Goal: Task Accomplishment & Management: Manage account settings

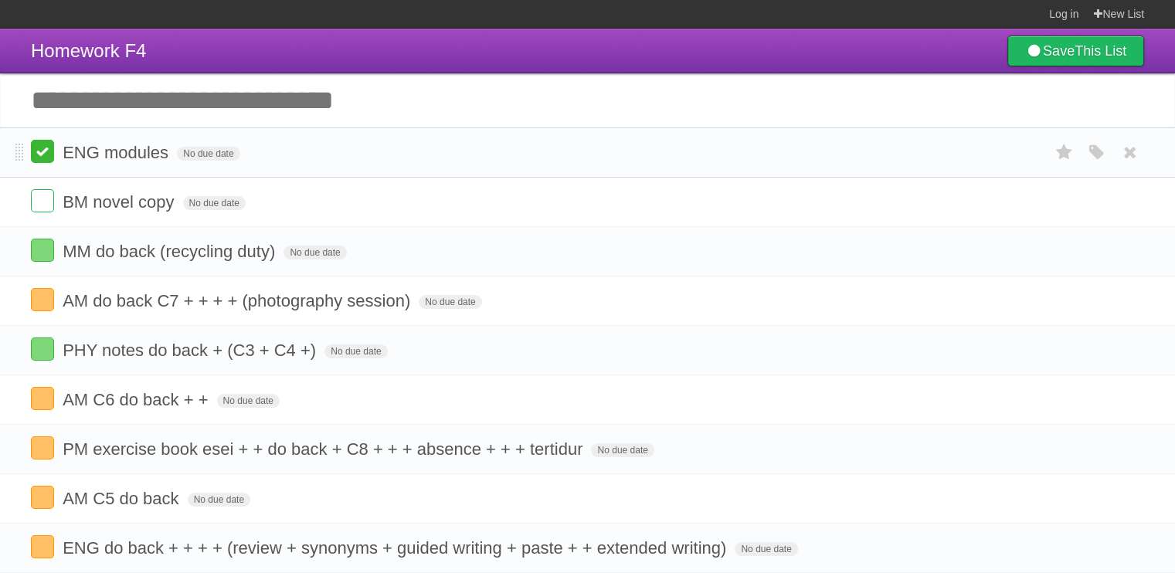
click at [47, 153] on label at bounding box center [42, 151] width 23 height 23
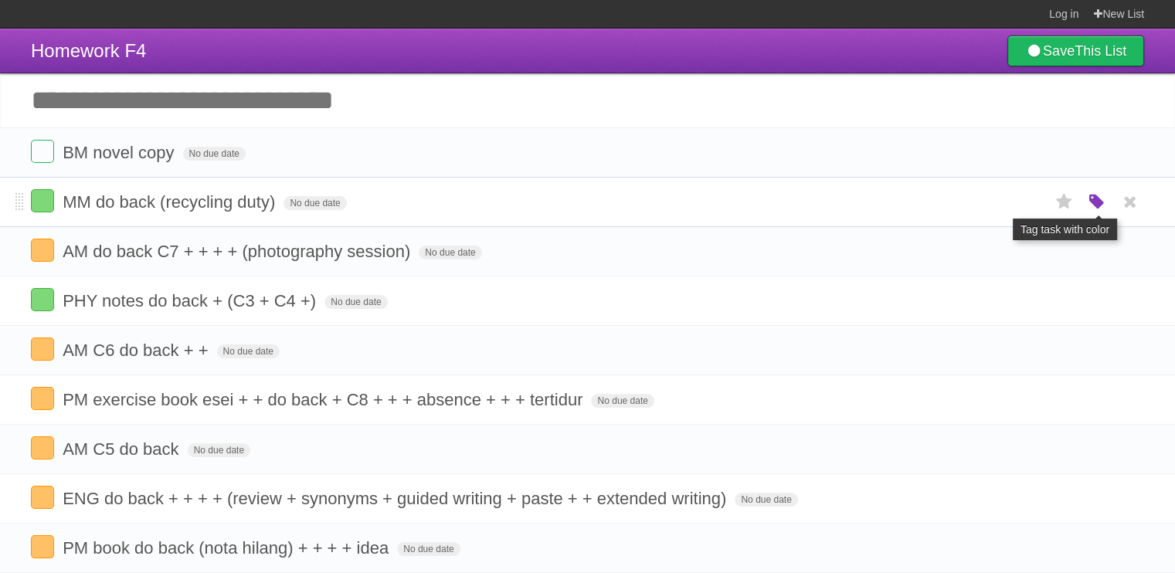
click at [1089, 208] on icon "button" at bounding box center [1097, 202] width 22 height 20
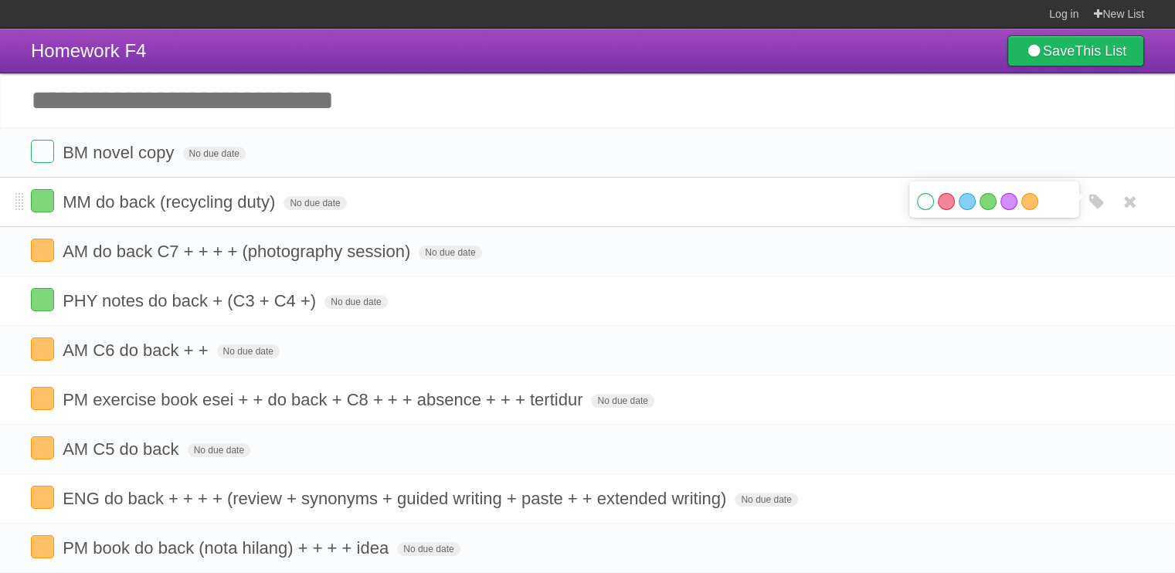
click at [929, 202] on label "White" at bounding box center [925, 201] width 17 height 17
click at [49, 309] on label at bounding box center [42, 299] width 23 height 23
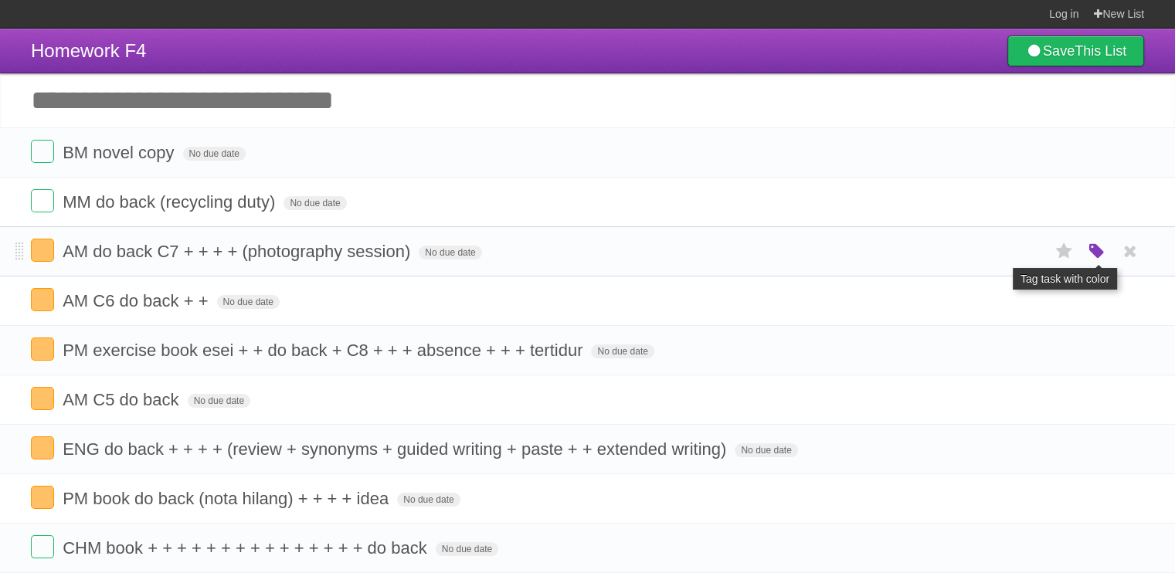
click at [1090, 250] on icon "button" at bounding box center [1097, 252] width 22 height 20
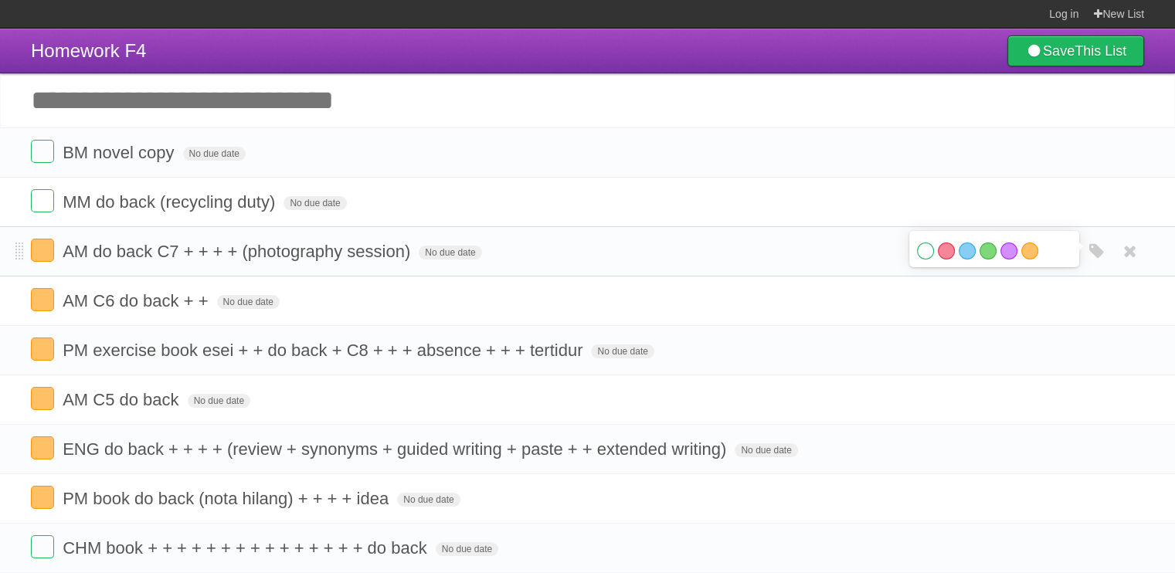
click at [926, 246] on label "White" at bounding box center [925, 251] width 17 height 17
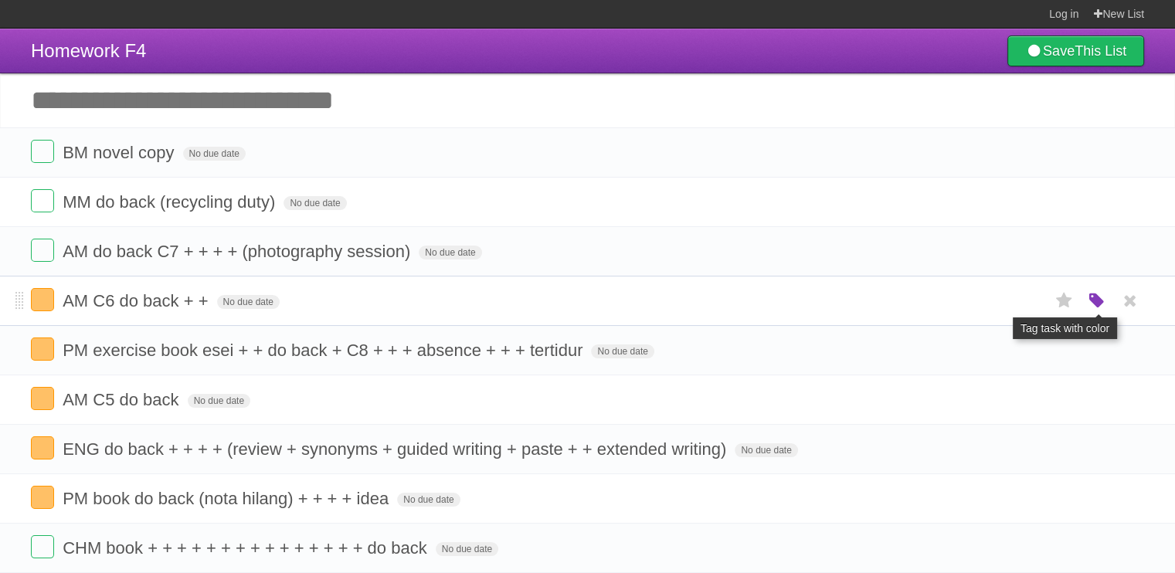
click at [1098, 300] on icon "button" at bounding box center [1097, 301] width 22 height 20
click at [924, 298] on label "White" at bounding box center [925, 300] width 17 height 17
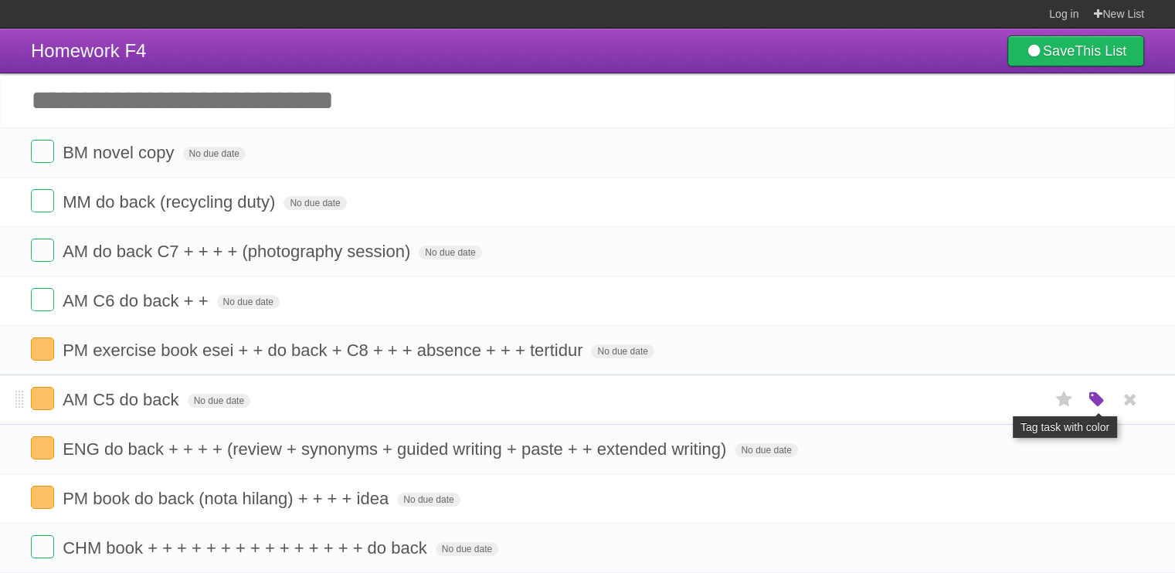
click at [1103, 392] on icon "button" at bounding box center [1097, 400] width 22 height 20
click at [924, 396] on label "White" at bounding box center [925, 399] width 17 height 17
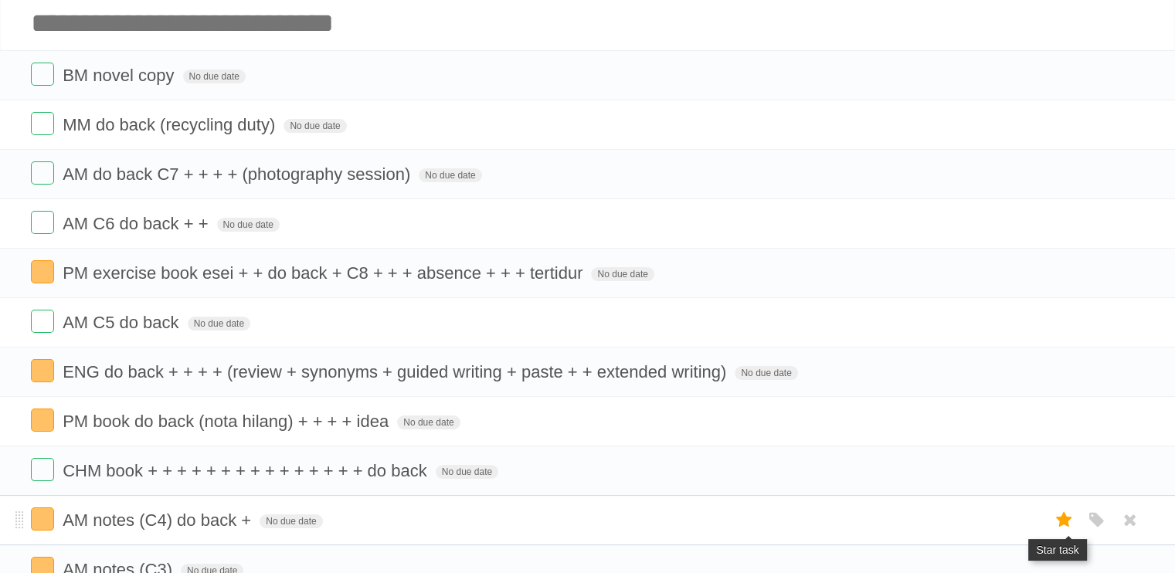
scroll to position [155, 0]
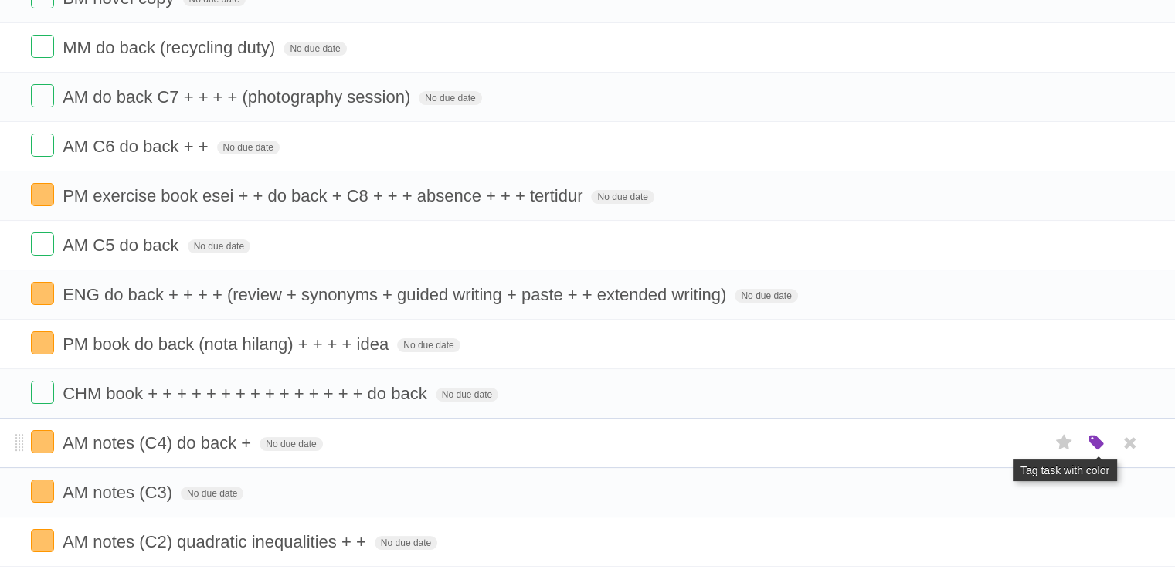
click at [1091, 441] on icon "button" at bounding box center [1097, 443] width 22 height 20
click at [922, 435] on label "White" at bounding box center [925, 442] width 17 height 17
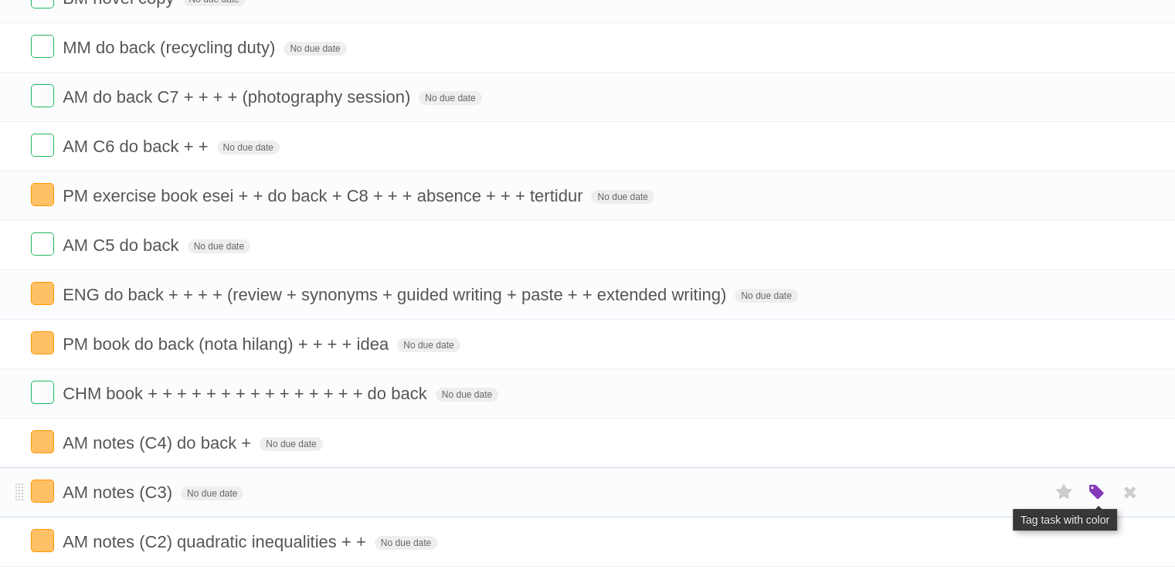
click at [1098, 483] on icon "button" at bounding box center [1097, 493] width 22 height 20
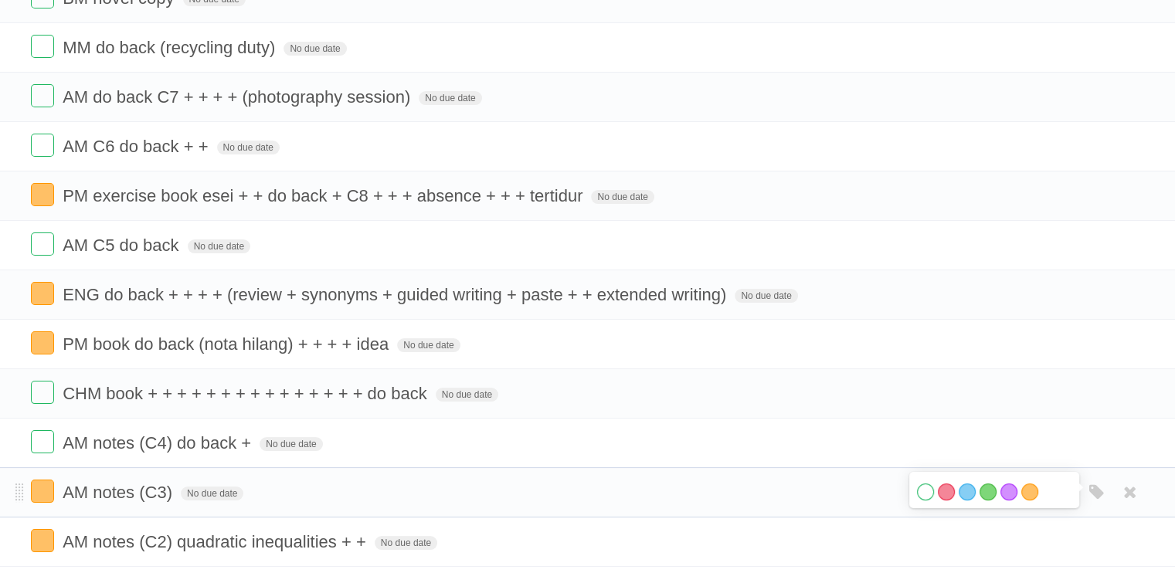
click at [925, 484] on label "White" at bounding box center [925, 492] width 17 height 17
click at [1100, 537] on icon "button" at bounding box center [1097, 542] width 22 height 20
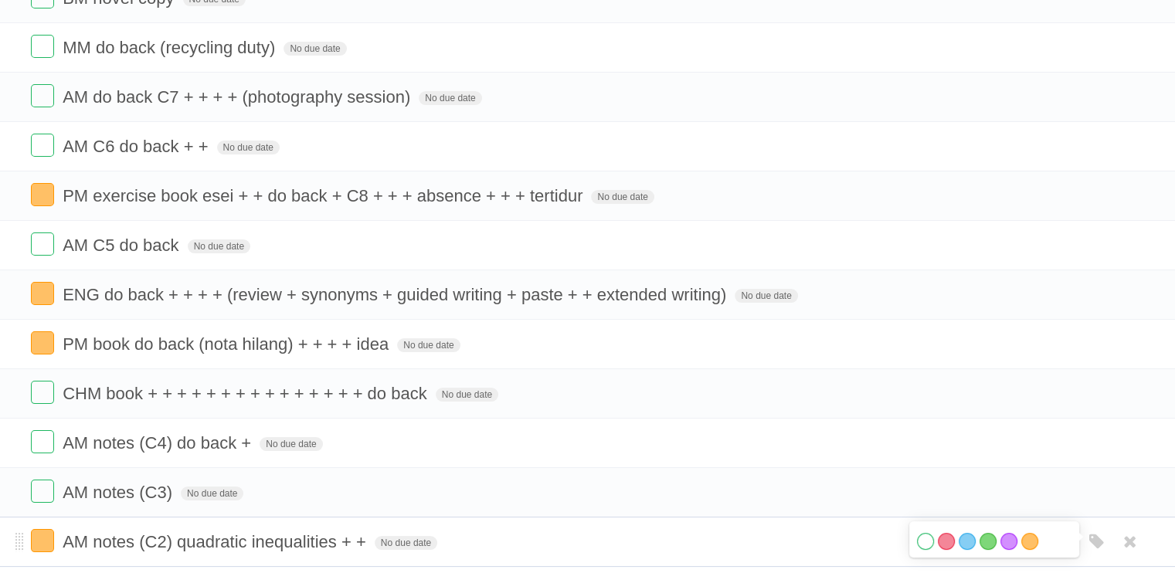
click at [922, 533] on label "White" at bounding box center [925, 541] width 17 height 17
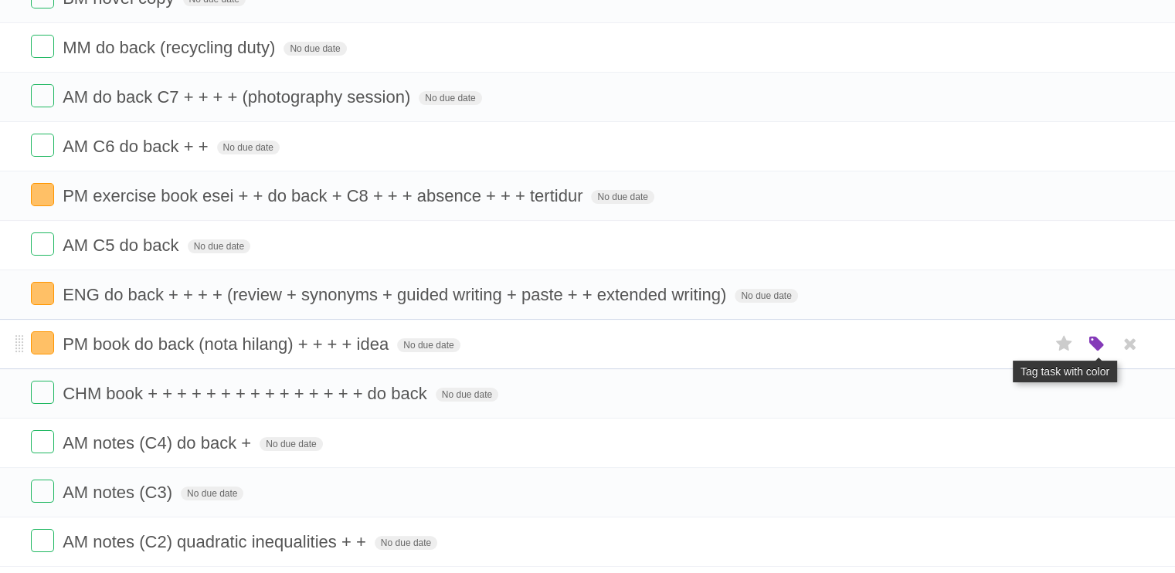
click at [1099, 342] on icon "button" at bounding box center [1097, 345] width 22 height 20
click at [919, 338] on label "White" at bounding box center [925, 343] width 17 height 17
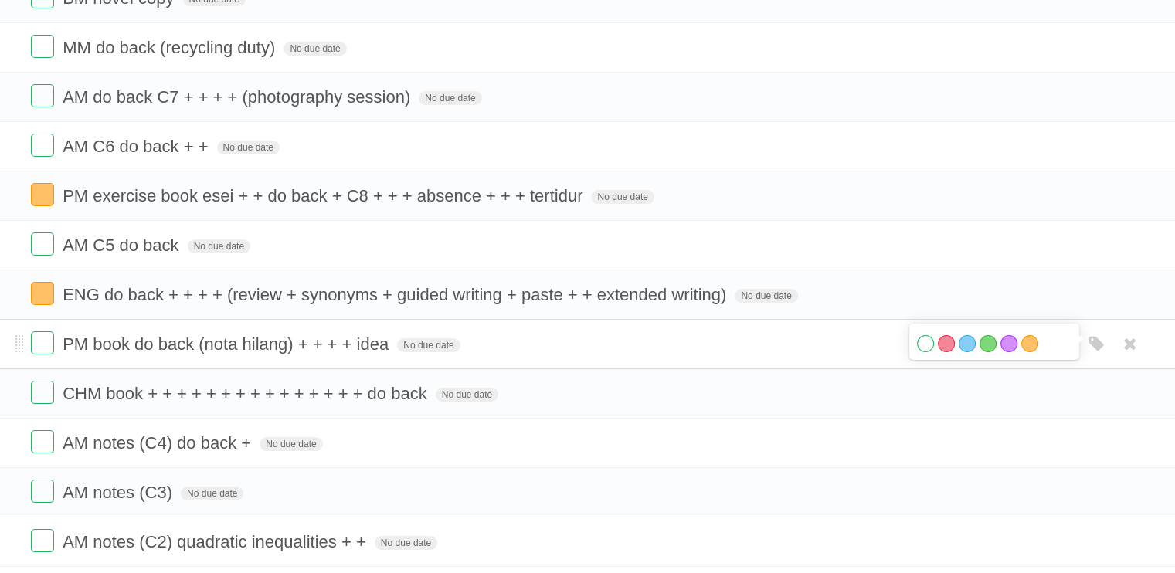
click at [534, 348] on form "PM book do back (nota hilang) + + + + idea No due date White Red Blue Green Pur…" at bounding box center [587, 343] width 1113 height 25
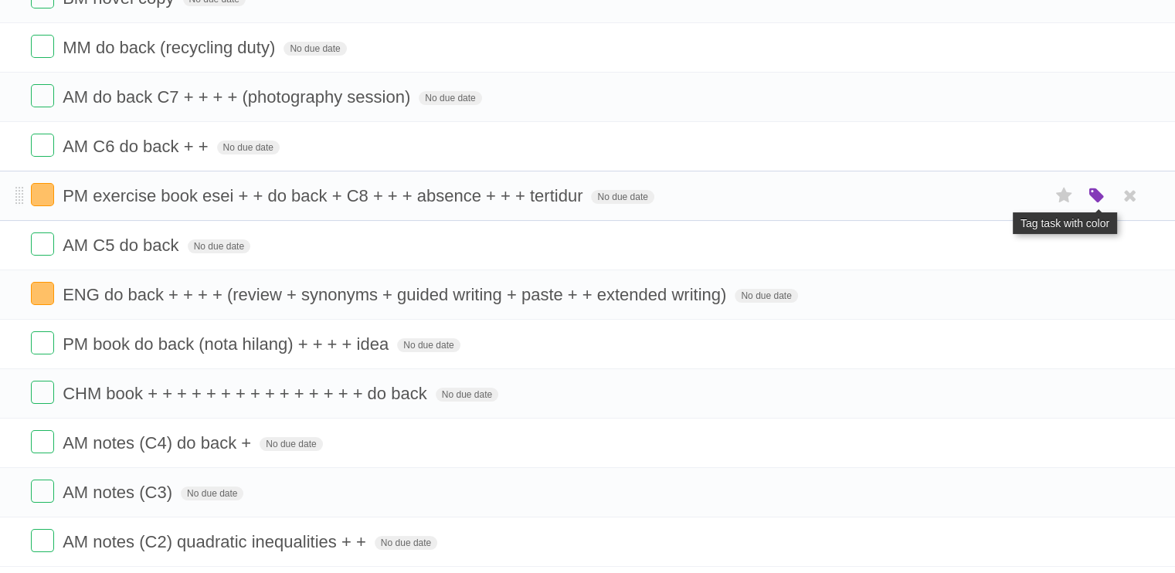
click at [1094, 188] on icon "button" at bounding box center [1097, 196] width 22 height 20
click at [929, 195] on label "White" at bounding box center [925, 195] width 17 height 17
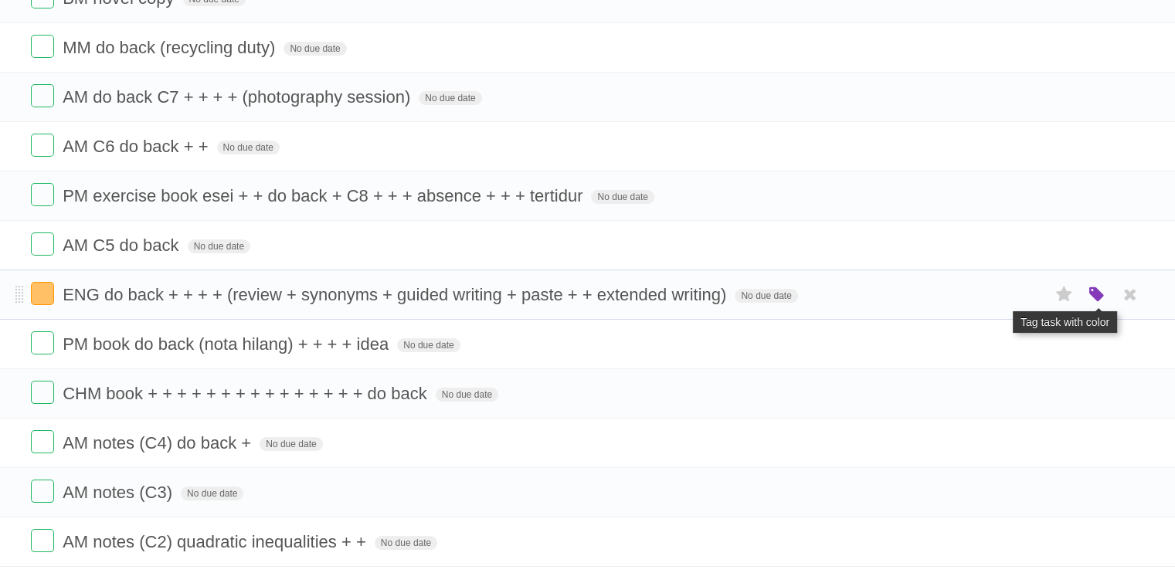
click at [1095, 293] on icon "button" at bounding box center [1097, 295] width 22 height 20
click at [917, 297] on div "White Red Blue Green Purple Orange" at bounding box center [994, 296] width 155 height 21
click at [924, 297] on label "White" at bounding box center [925, 294] width 17 height 17
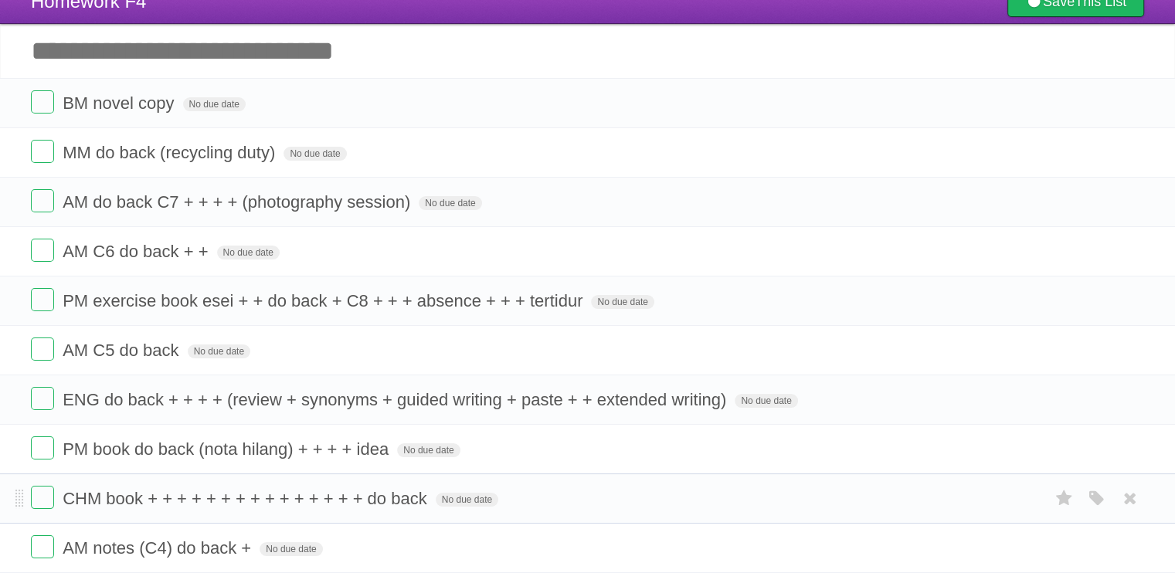
scroll to position [0, 0]
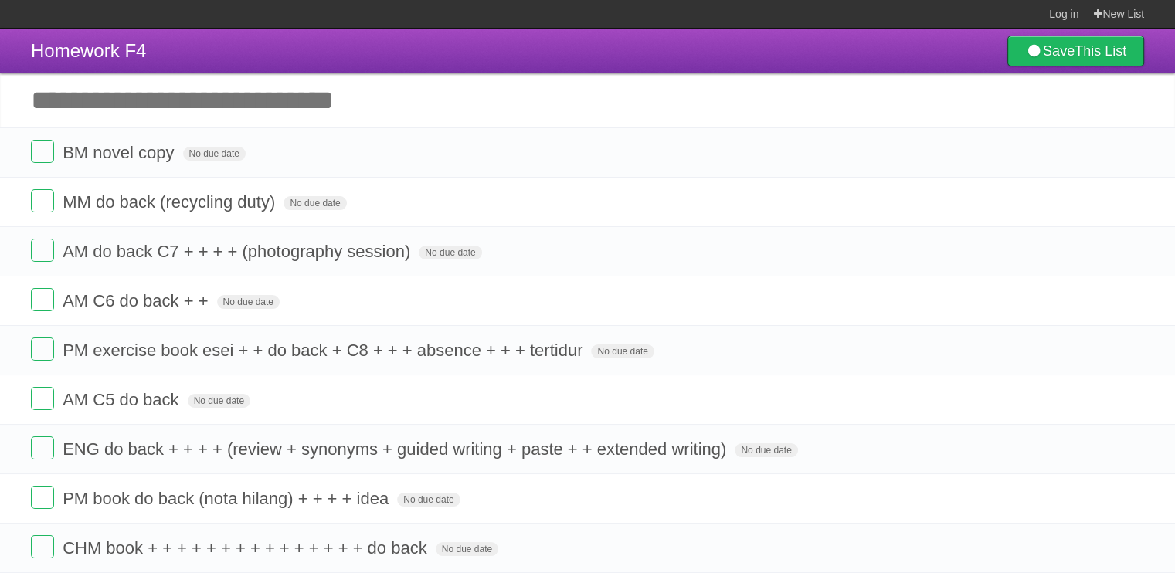
click at [340, 82] on input "Add another task" at bounding box center [587, 100] width 1175 height 54
type input "**********"
click input "*********" at bounding box center [0, 0] width 0 height 0
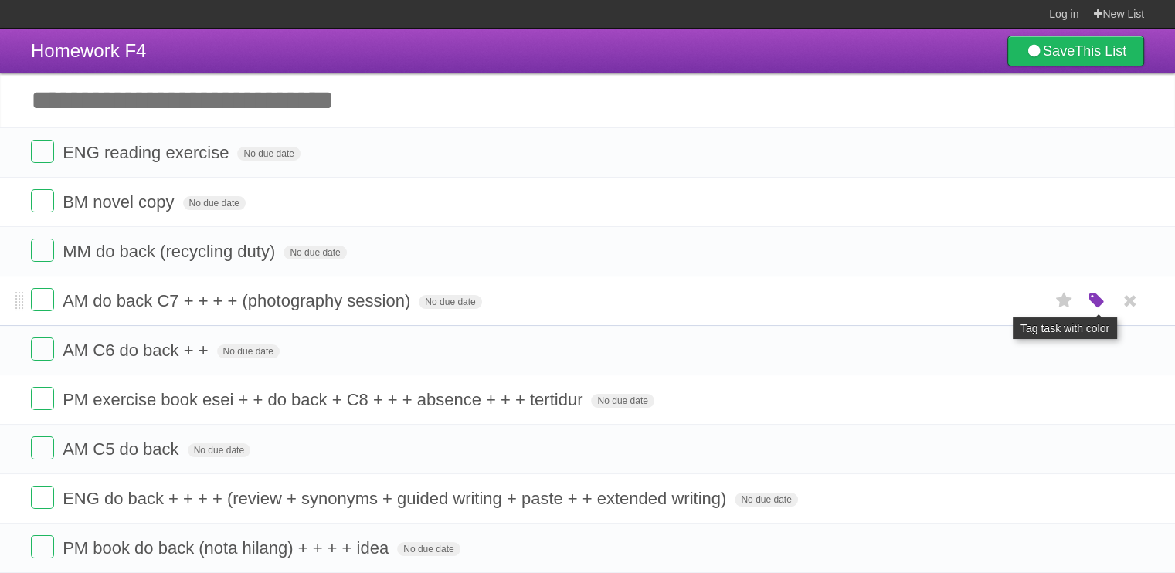
click at [1090, 298] on icon "button" at bounding box center [1097, 301] width 22 height 20
click at [1028, 301] on label "Orange" at bounding box center [1029, 300] width 17 height 17
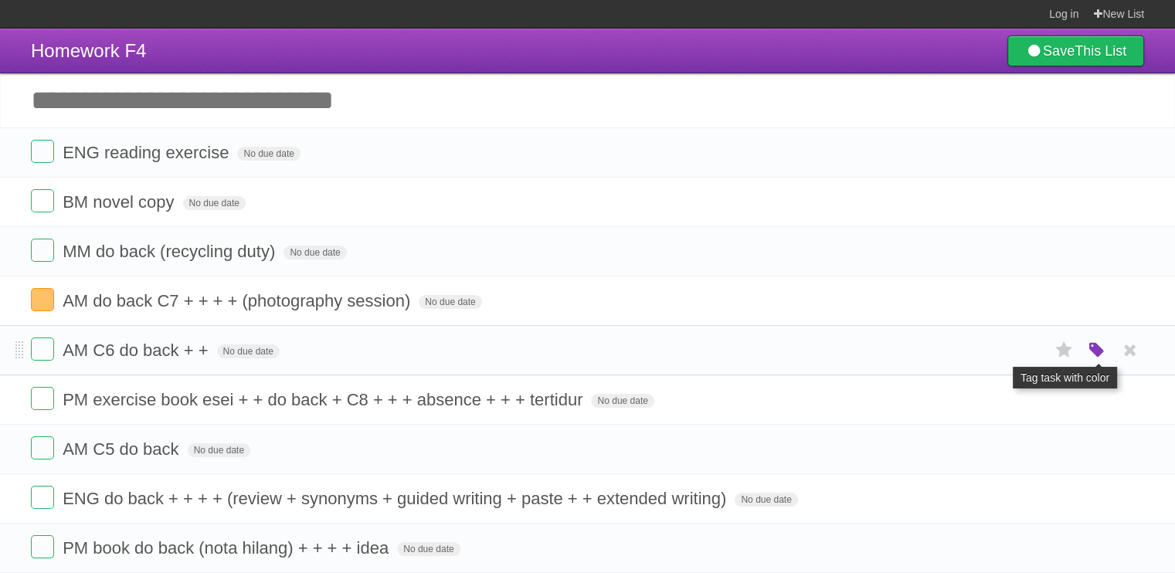
click at [1093, 350] on icon "button" at bounding box center [1097, 351] width 22 height 20
click at [1035, 348] on label "Orange" at bounding box center [1029, 349] width 17 height 17
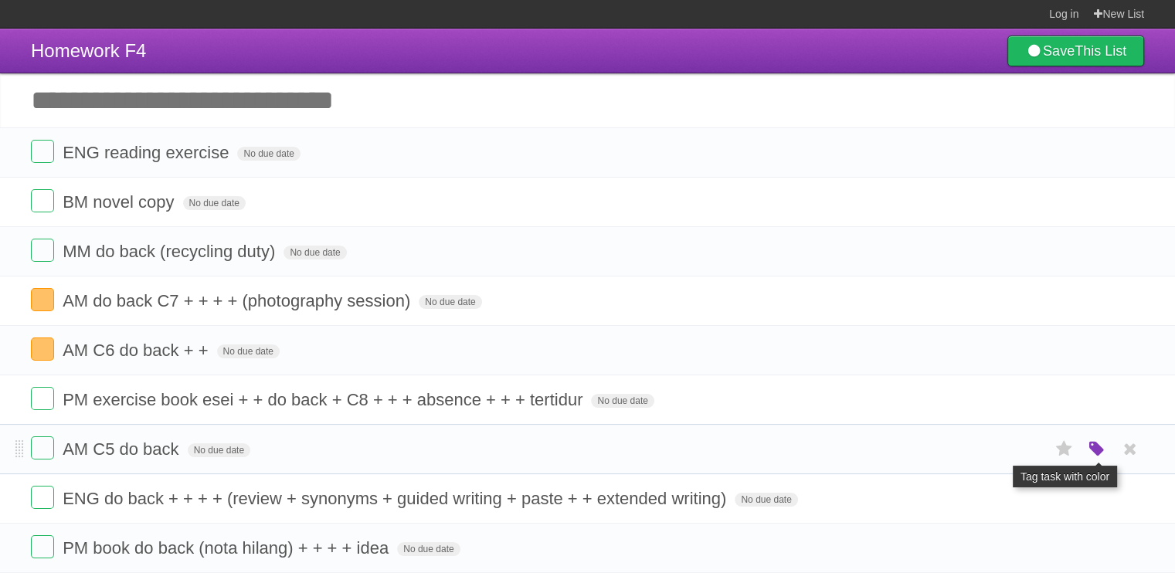
click at [1088, 452] on icon "button" at bounding box center [1097, 450] width 22 height 20
click at [1029, 450] on label "Orange" at bounding box center [1029, 448] width 17 height 17
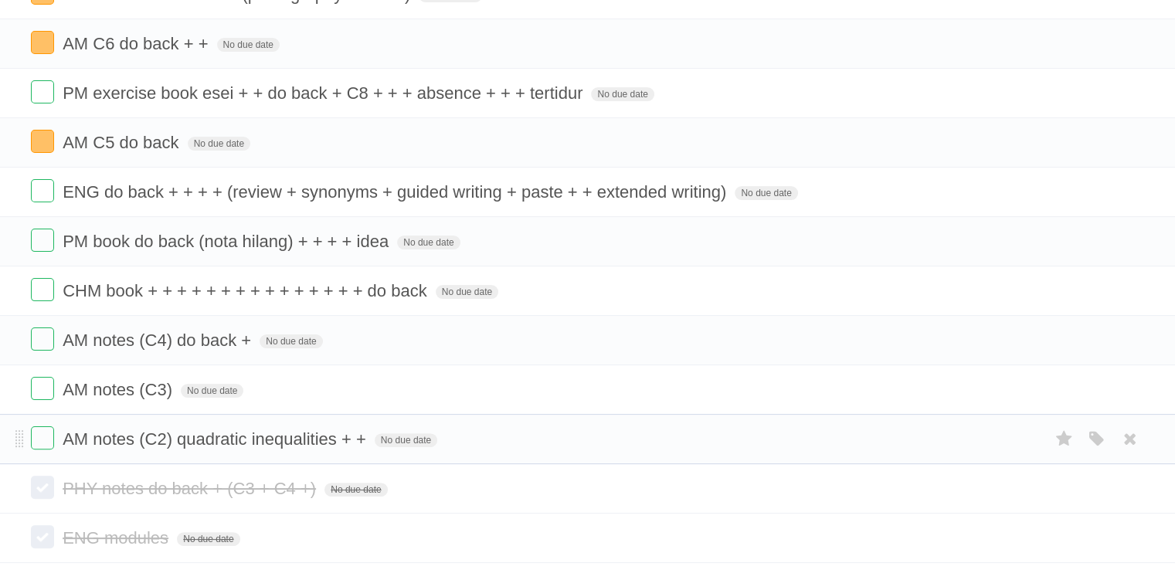
scroll to position [309, 0]
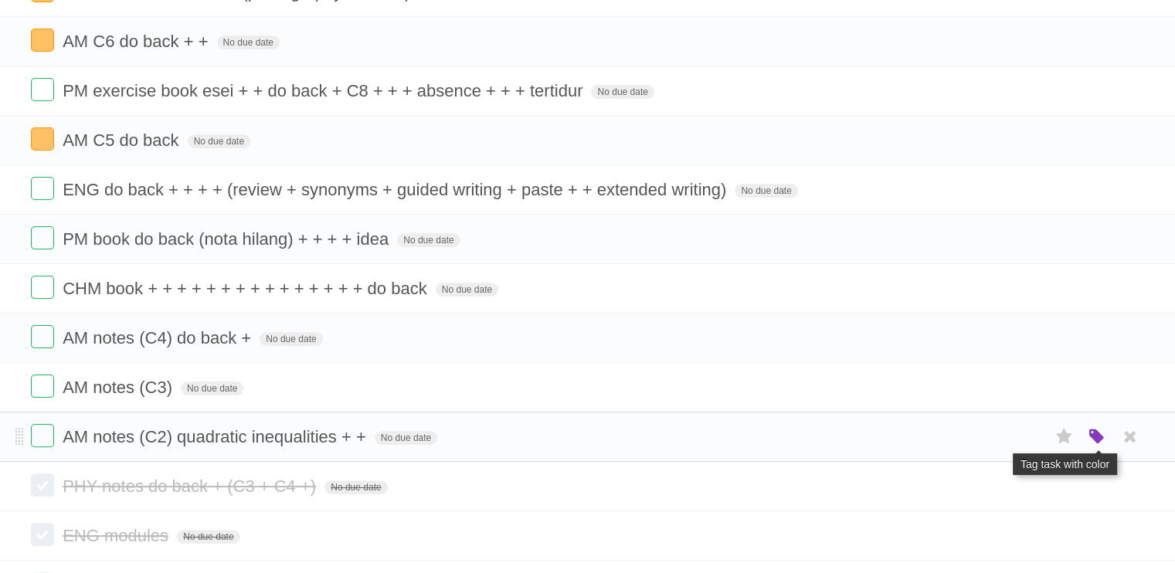
click at [1095, 429] on icon "button" at bounding box center [1097, 437] width 22 height 20
click at [1022, 433] on label "Orange" at bounding box center [1029, 436] width 17 height 17
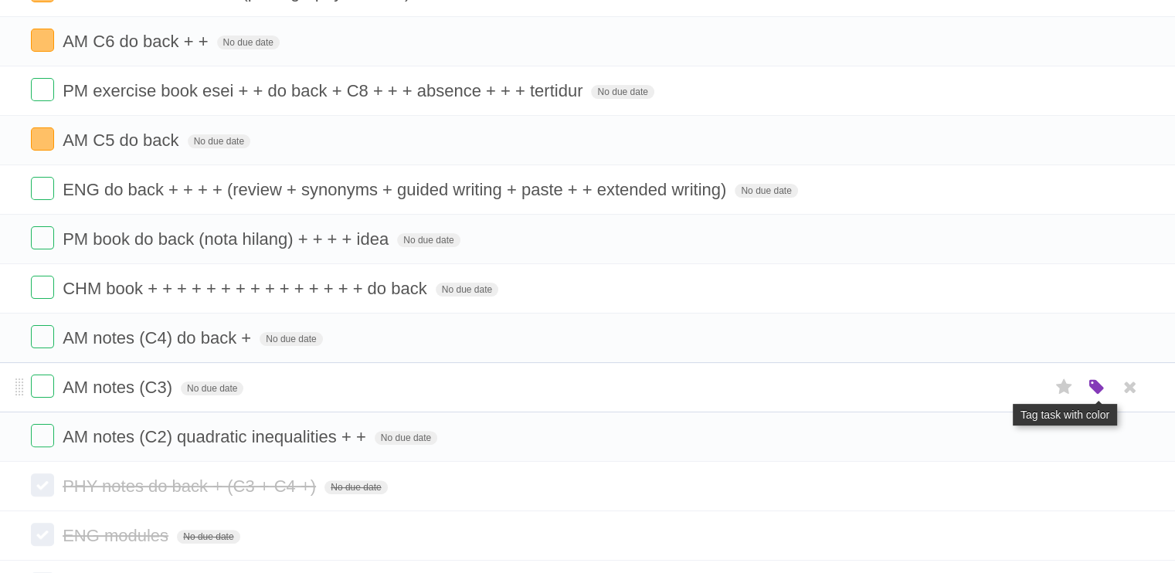
click at [1097, 395] on icon "button" at bounding box center [1097, 388] width 22 height 20
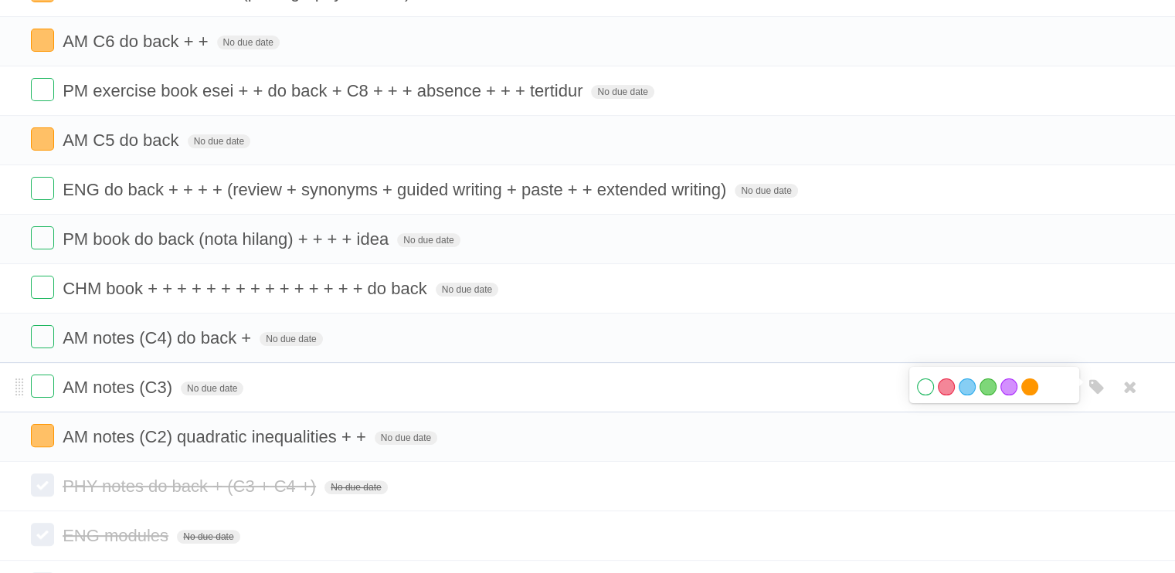
click at [1034, 386] on label "Orange" at bounding box center [1029, 387] width 17 height 17
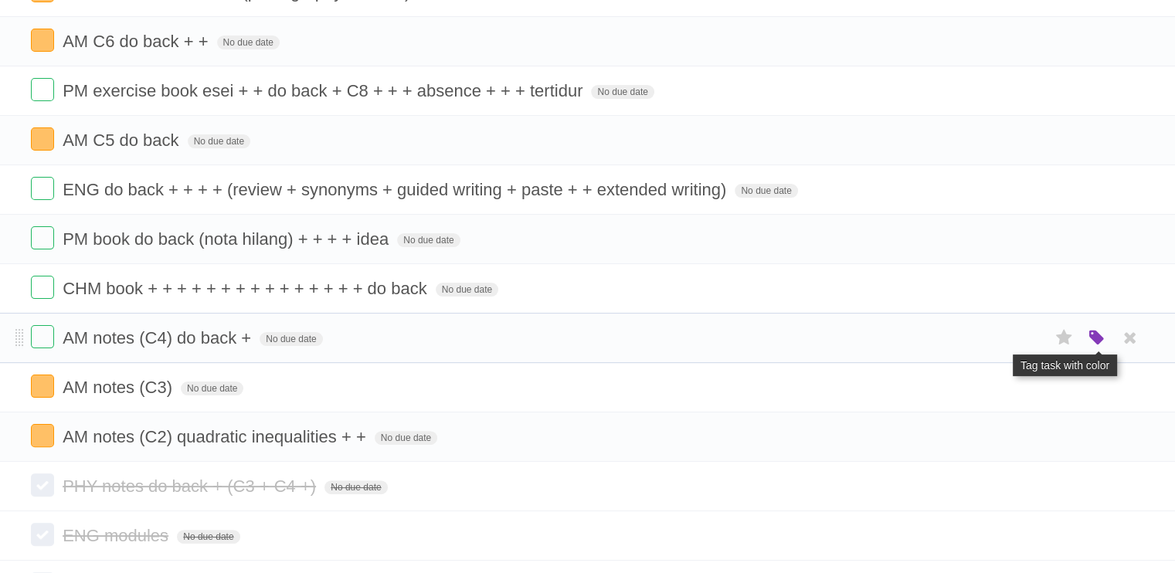
click at [1091, 336] on icon "button" at bounding box center [1097, 338] width 22 height 20
click at [1033, 336] on label "Orange" at bounding box center [1029, 337] width 17 height 17
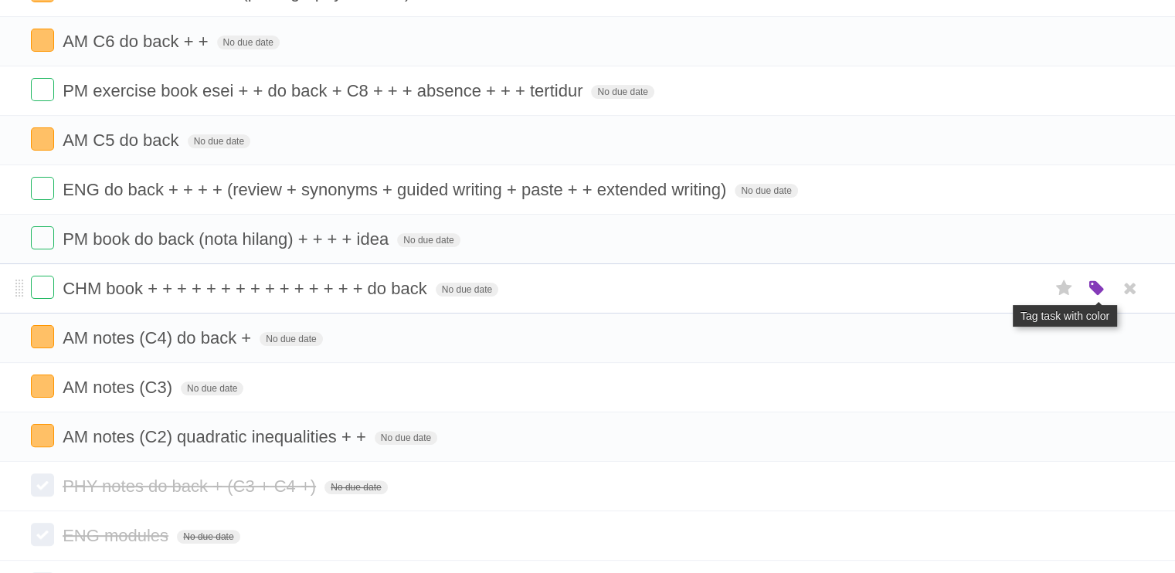
click at [1091, 287] on icon "button" at bounding box center [1097, 289] width 22 height 20
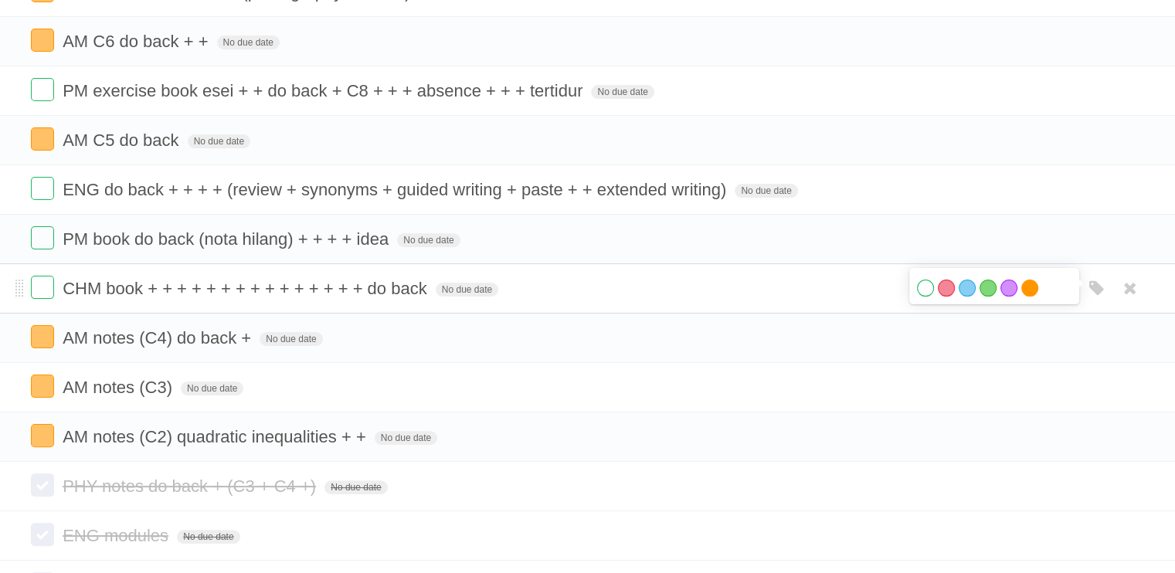
click at [1026, 289] on label "Orange" at bounding box center [1029, 288] width 17 height 17
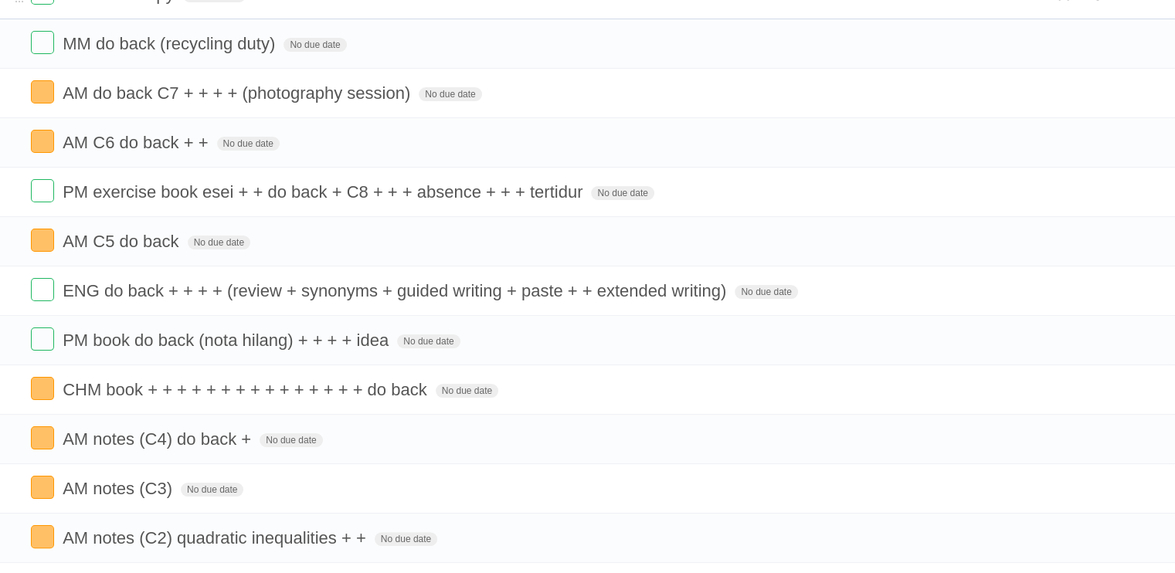
scroll to position [77, 0]
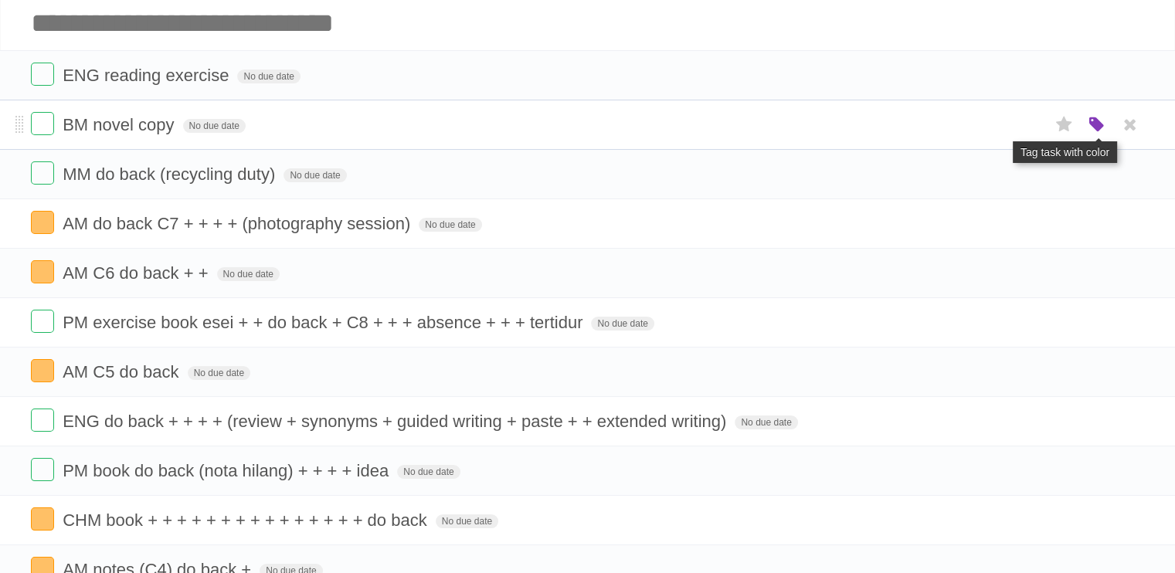
click at [1095, 118] on icon "button" at bounding box center [1097, 125] width 22 height 20
click at [990, 124] on label "Green" at bounding box center [988, 124] width 17 height 17
